Goal: Navigation & Orientation: Find specific page/section

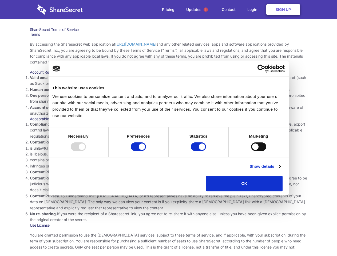
click at [168, 128] on li "Compliance with local laws and regulations. Your use of the Sharesecret must no…" at bounding box center [168, 130] width 277 height 18
click at [86, 151] on div at bounding box center [78, 146] width 15 height 9
click at [146, 151] on input "Preferences" at bounding box center [138, 146] width 15 height 9
checkbox input "false"
click at [199, 151] on input "Statistics" at bounding box center [198, 146] width 15 height 9
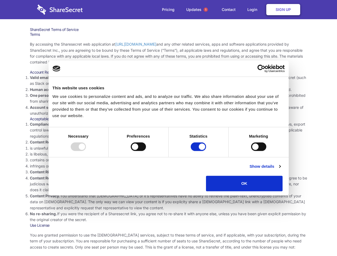
checkbox input "false"
click at [251, 151] on input "Marketing" at bounding box center [258, 146] width 15 height 9
checkbox input "true"
click at [280, 170] on link "Show details" at bounding box center [264, 166] width 31 height 6
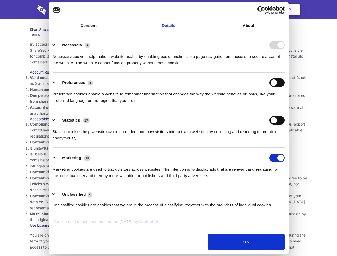
click at [285, 73] on li "Necessary 7 Necessary cookies help make a website usable by enabling basic func…" at bounding box center [169, 54] width 232 height 38
click at [205, 10] on span "1" at bounding box center [206, 9] width 4 height 4
